Goal: Task Accomplishment & Management: Use online tool/utility

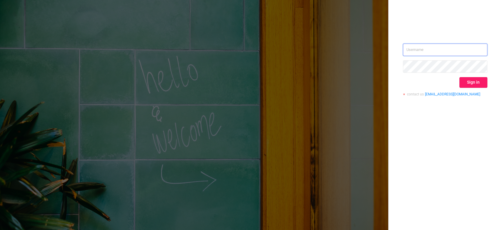
type input "[EMAIL_ADDRESS][DOMAIN_NAME]"
click at [481, 81] on button "Sign in" at bounding box center [474, 82] width 28 height 11
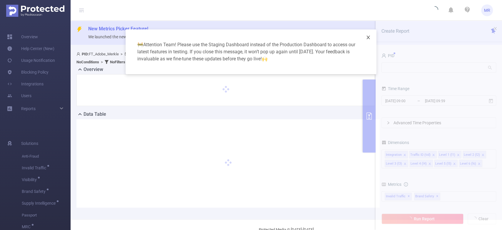
click at [367, 40] on span "Close" at bounding box center [368, 37] width 16 height 16
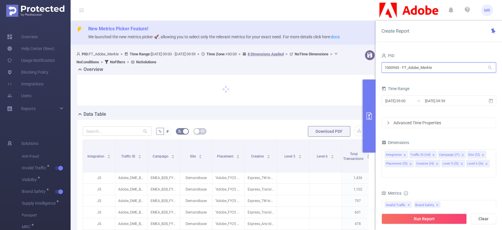
click at [397, 64] on input "1000945 - FT_Adobe_Merkle" at bounding box center [439, 67] width 115 height 10
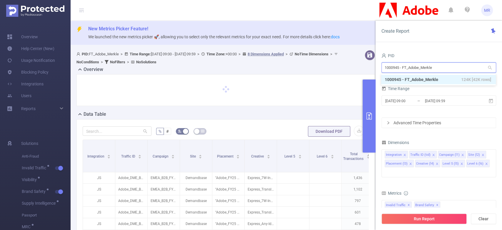
click at [397, 64] on input "1000945 - FT_Adobe_Merkle" at bounding box center [439, 67] width 115 height 10
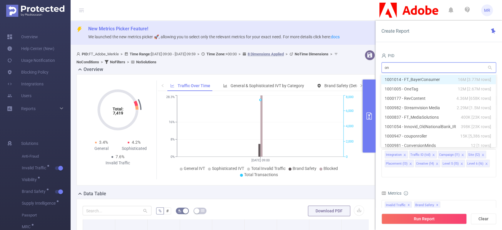
type input "o"
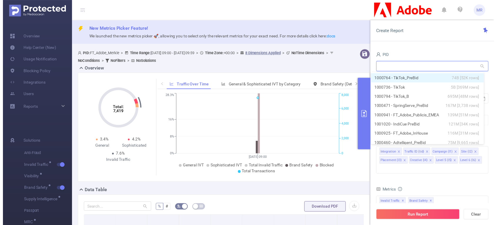
scroll to position [3, 0]
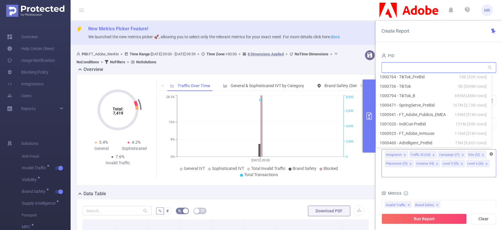
click at [492, 152] on icon "icon: close-circle" at bounding box center [492, 154] width 4 height 4
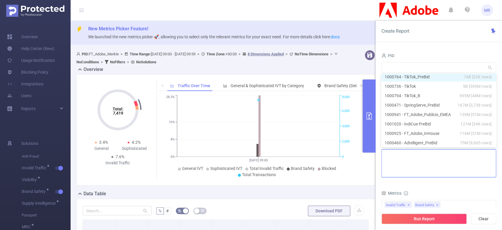
scroll to position [1, 0]
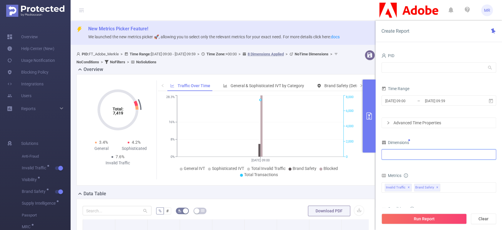
click at [410, 156] on div at bounding box center [439, 154] width 108 height 10
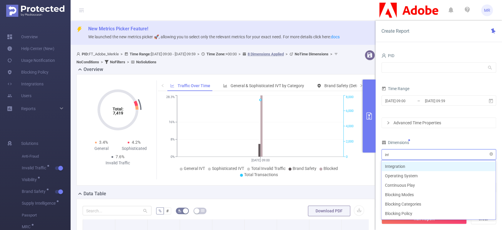
type input "inte"
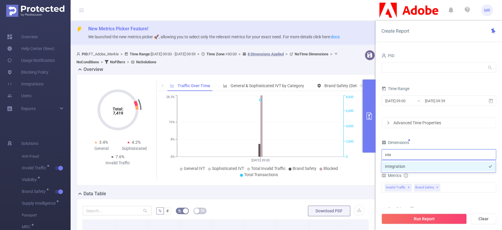
click at [391, 164] on li "Integration" at bounding box center [439, 166] width 114 height 9
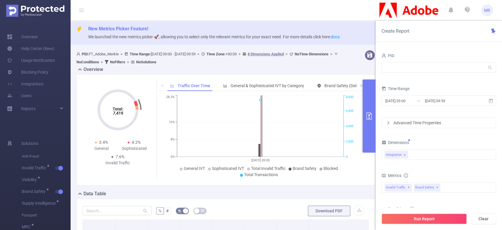
click at [402, 35] on div "Create Report" at bounding box center [439, 31] width 126 height 21
click at [391, 65] on input "text" at bounding box center [439, 67] width 115 height 10
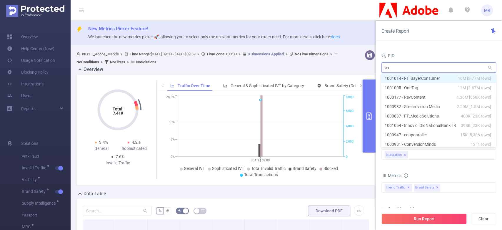
type input "o"
